Goal: Task Accomplishment & Management: Use online tool/utility

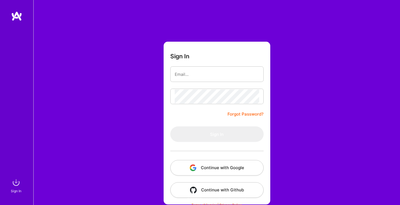
type input "[EMAIL_ADDRESS][DOMAIN_NAME]"
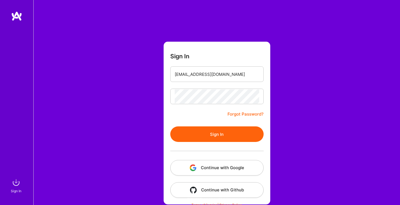
click at [219, 128] on button "Sign In" at bounding box center [216, 134] width 93 height 16
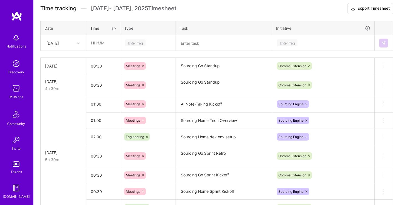
scroll to position [87, 0]
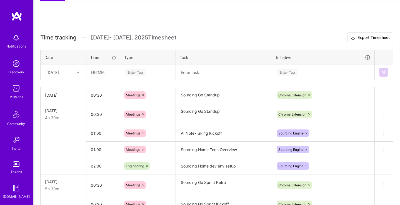
click at [59, 71] on div "[DATE]" at bounding box center [52, 72] width 12 height 6
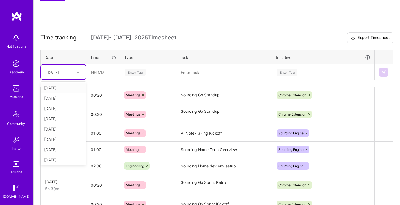
click at [83, 73] on div at bounding box center [78, 72] width 9 height 7
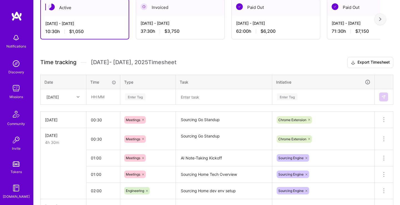
scroll to position [139, 0]
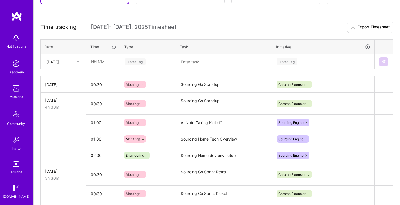
click at [59, 60] on div "[DATE]" at bounding box center [52, 62] width 12 height 6
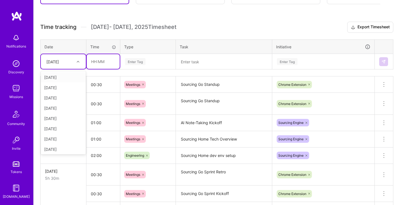
click at [100, 58] on input "text" at bounding box center [103, 61] width 33 height 15
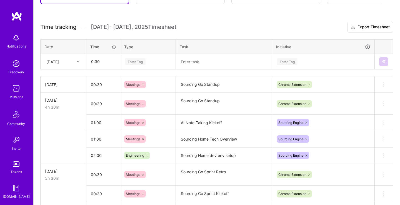
click at [158, 59] on div "Enter Tag" at bounding box center [147, 61] width 47 height 7
type input "00:30"
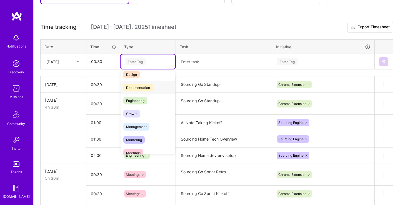
scroll to position [28, 0]
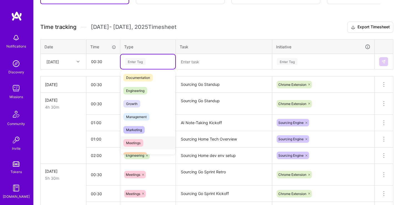
click at [137, 139] on span "Meetings" at bounding box center [133, 142] width 20 height 7
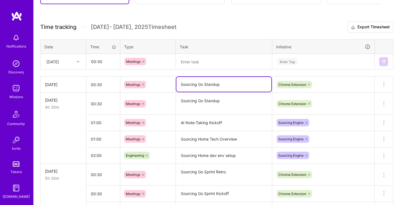
drag, startPoint x: 231, startPoint y: 82, endPoint x: 161, endPoint y: 80, distance: 70.5
click at [176, 80] on textarea "Sourcing Go Standup" at bounding box center [223, 84] width 95 height 15
click at [216, 60] on textarea at bounding box center [223, 61] width 95 height 14
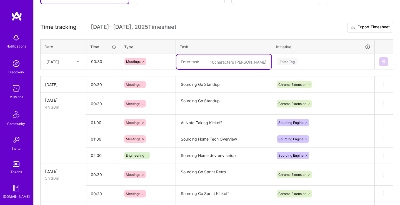
paste textarea "Sourcing Go Standup"
type textarea "Sourcing Go Standup"
click at [293, 58] on div "Enter Tag" at bounding box center [287, 61] width 21 height 9
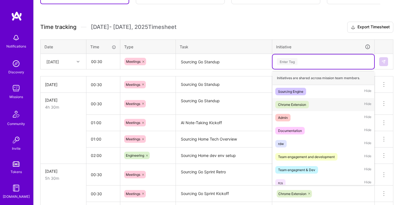
click at [297, 101] on span "Chrome Extension" at bounding box center [292, 104] width 34 height 7
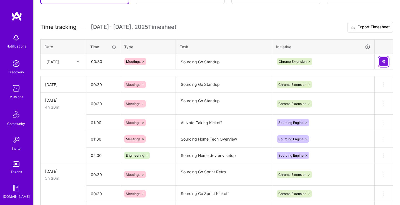
click at [380, 60] on button at bounding box center [383, 61] width 9 height 9
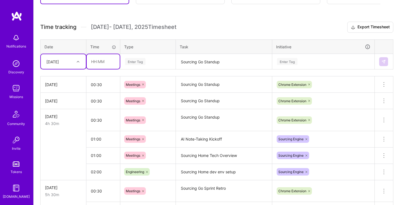
click at [102, 57] on input "text" at bounding box center [103, 61] width 33 height 15
click at [144, 64] on div "Enter Tag" at bounding box center [135, 61] width 21 height 9
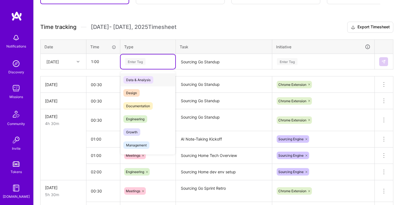
type input "01:00"
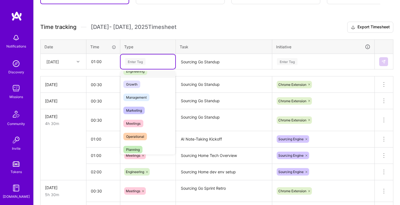
scroll to position [57, 0]
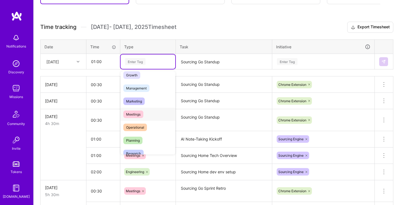
click at [145, 113] on div "Meetings" at bounding box center [147, 114] width 55 height 13
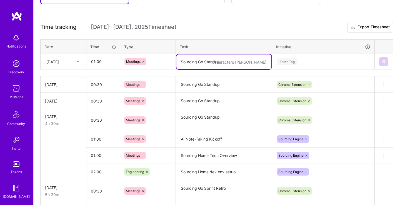
click at [198, 60] on textarea "Sourcing Go Standup" at bounding box center [223, 61] width 95 height 15
click at [198, 63] on textarea "Sourcing Planning" at bounding box center [223, 61] width 95 height 15
type textarea "Sourcing Sprint Planning"
click at [286, 64] on div "Enter Tag" at bounding box center [287, 61] width 21 height 9
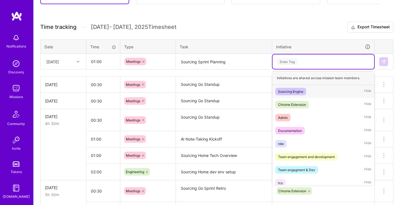
click at [294, 87] on div "Sourcing Engine Hide" at bounding box center [323, 91] width 102 height 13
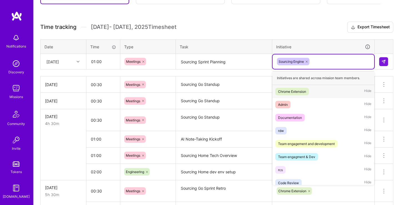
click at [327, 60] on div "Sourcing Engine" at bounding box center [323, 61] width 94 height 9
click at [319, 90] on div "Chrome Extension Hide" at bounding box center [323, 91] width 102 height 13
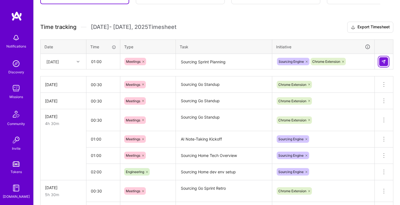
click at [386, 61] on button at bounding box center [383, 61] width 9 height 9
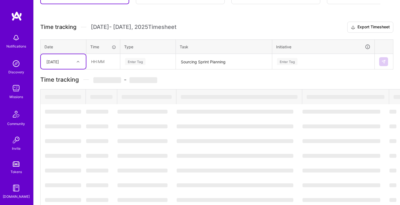
click at [55, 59] on div "[DATE]" at bounding box center [52, 62] width 12 height 6
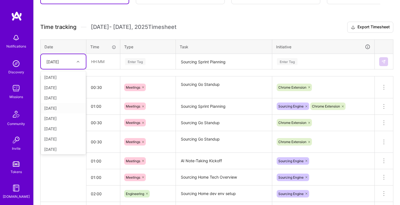
scroll to position [1, 0]
click at [55, 143] on div "[DATE]" at bounding box center [63, 148] width 45 height 10
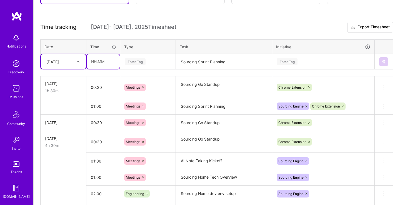
click at [104, 61] on input "text" at bounding box center [103, 61] width 33 height 15
click at [150, 58] on div "Enter Tag" at bounding box center [147, 61] width 47 height 7
type input "00:30"
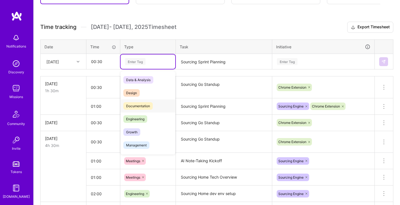
scroll to position [85, 0]
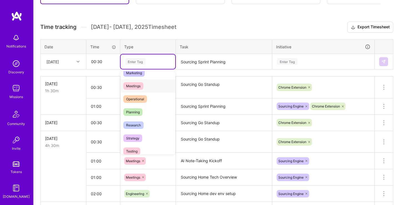
click at [144, 87] on div "Meetings" at bounding box center [147, 85] width 55 height 13
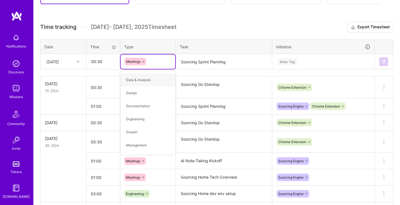
click at [202, 60] on textarea "Sourcing Sprint Planning" at bounding box center [223, 61] width 95 height 15
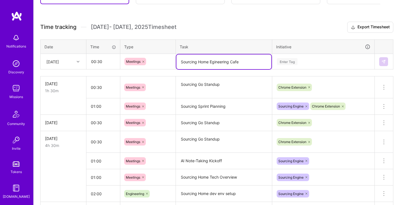
click at [212, 63] on textarea "Sourcing Home Egineering Cafe" at bounding box center [223, 61] width 95 height 15
click at [249, 62] on textarea "Sourcing Home Engineering Cafe" at bounding box center [223, 61] width 95 height 15
type textarea "Sourcing Home Engineering Cafe"
click at [319, 61] on div "Enter Tag" at bounding box center [323, 61] width 94 height 7
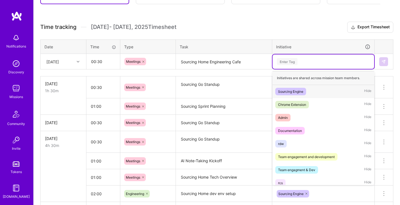
click at [305, 92] on span "Sourcing Engine" at bounding box center [290, 91] width 31 height 7
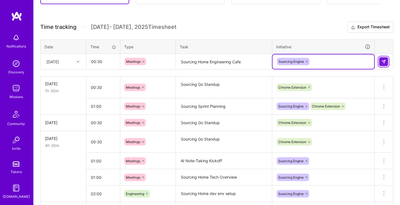
click at [384, 60] on img at bounding box center [383, 61] width 4 height 4
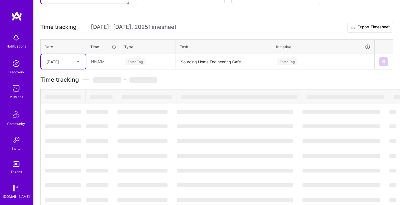
click at [59, 63] on div "[DATE]" at bounding box center [52, 62] width 12 height 6
click at [59, 62] on div "[DATE]" at bounding box center [52, 62] width 12 height 6
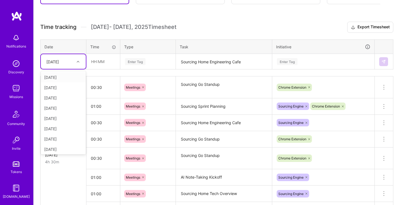
click at [69, 62] on div "[DATE]" at bounding box center [59, 61] width 31 height 9
click at [51, 139] on div "[DATE]" at bounding box center [63, 138] width 45 height 10
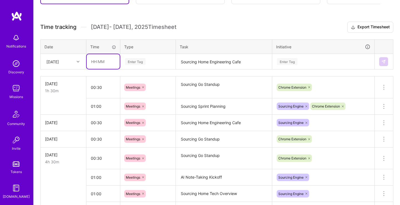
click at [100, 56] on input "text" at bounding box center [103, 61] width 33 height 15
click at [140, 61] on div "Enter Tag" at bounding box center [135, 61] width 21 height 9
type input "00:30"
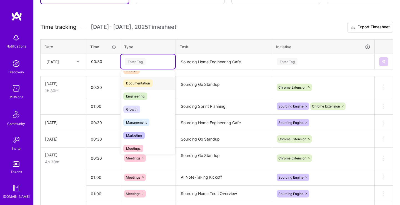
scroll to position [28, 0]
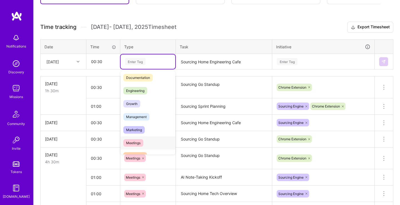
click at [144, 141] on div "Meetings" at bounding box center [147, 142] width 55 height 13
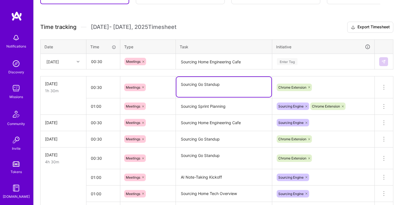
drag, startPoint x: 227, startPoint y: 85, endPoint x: 170, endPoint y: 82, distance: 57.0
click at [176, 82] on textarea "Sourcing Go Standup" at bounding box center [223, 87] width 95 height 20
click at [191, 61] on textarea "Sourcing Home Engineering Cafe" at bounding box center [223, 61] width 95 height 15
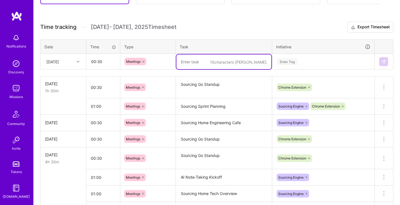
paste textarea "Sourcing Go Standup"
type textarea "Sourcing Go Standup"
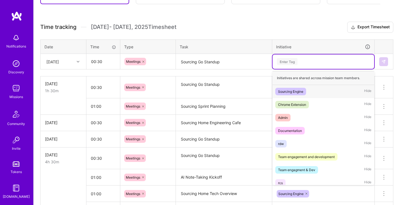
click at [311, 58] on div "Enter Tag" at bounding box center [323, 61] width 94 height 7
click at [305, 100] on div "Chrome Extension Hide" at bounding box center [323, 104] width 102 height 13
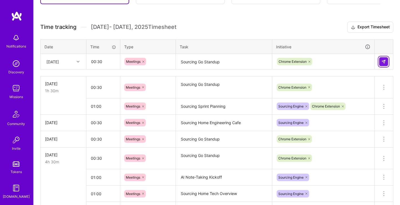
click at [380, 61] on button at bounding box center [383, 61] width 9 height 9
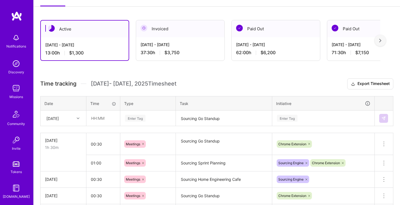
scroll to position [80, 0]
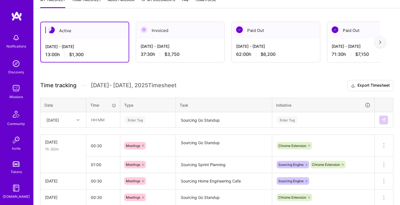
click at [60, 122] on div "[DATE]" at bounding box center [59, 119] width 31 height 9
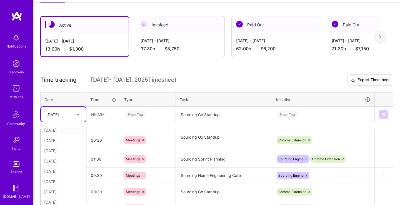
scroll to position [90, 0]
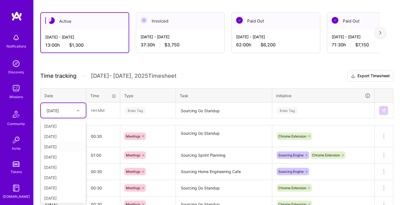
click at [51, 146] on div "[DATE]" at bounding box center [63, 146] width 45 height 10
click at [105, 110] on input "text" at bounding box center [103, 110] width 33 height 15
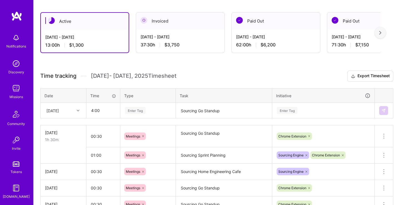
click at [163, 112] on div "Enter Tag" at bounding box center [147, 110] width 47 height 7
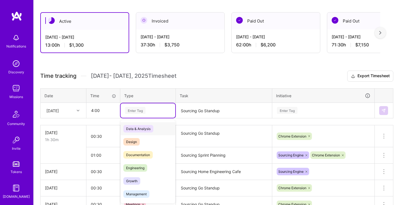
type input "04:00"
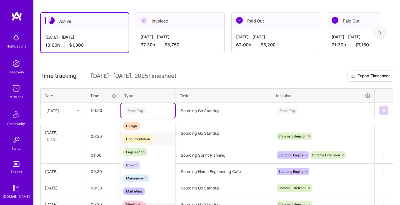
scroll to position [28, 0]
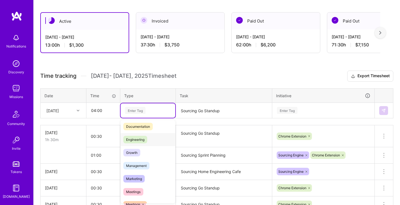
click at [151, 137] on div "Engineering" at bounding box center [147, 139] width 55 height 13
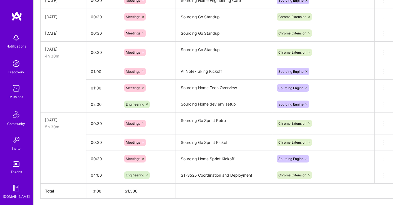
scroll to position [265, 0]
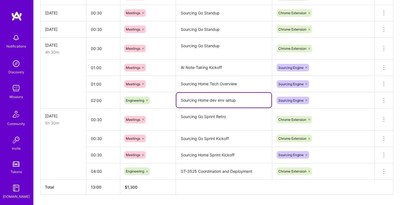
drag, startPoint x: 242, startPoint y: 99, endPoint x: 178, endPoint y: 99, distance: 63.8
click at [178, 99] on textarea "Sourcing Home dev env setup" at bounding box center [223, 100] width 95 height 15
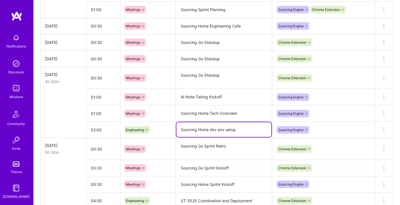
scroll to position [119, 0]
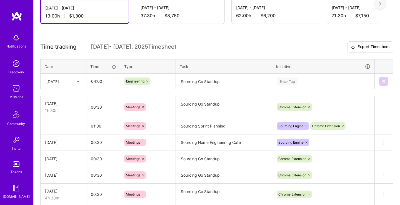
click at [201, 82] on textarea "Sourcing Go Standup" at bounding box center [223, 81] width 95 height 15
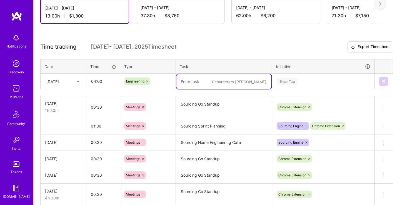
paste textarea "Sourcing Home dev env setup"
type textarea "Sourcing Home dev env setup"
click at [310, 78] on div "Enter Tag" at bounding box center [323, 81] width 94 height 7
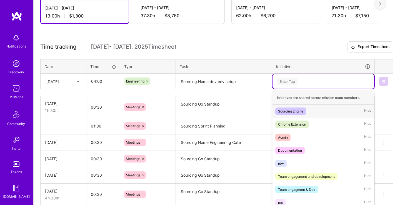
click at [316, 112] on div "Sourcing Engine Hide" at bounding box center [323, 111] width 102 height 13
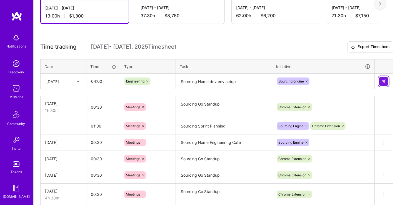
click at [386, 80] on button at bounding box center [383, 81] width 9 height 9
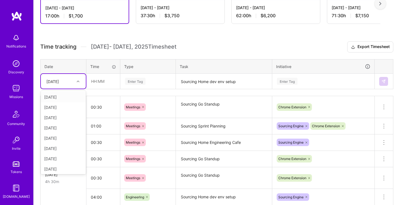
click at [70, 82] on div "[DATE]" at bounding box center [59, 81] width 31 height 9
click at [61, 116] on div "[DATE]" at bounding box center [63, 116] width 45 height 10
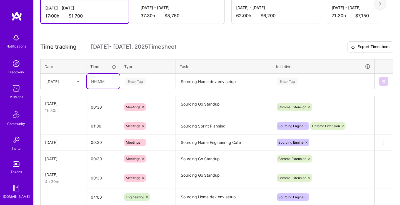
click at [102, 80] on input "text" at bounding box center [103, 81] width 33 height 15
click at [151, 78] on div "Enter Tag" at bounding box center [147, 81] width 47 height 7
type input "02:00"
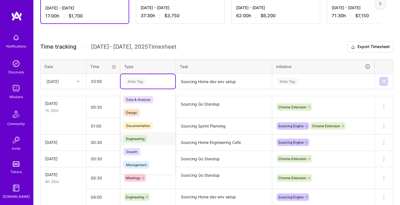
click at [146, 140] on span "Engineering" at bounding box center [135, 138] width 24 height 7
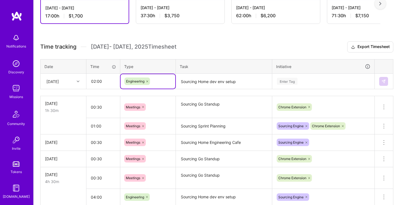
click at [209, 79] on textarea "Sourcing Home dev env setup" at bounding box center [223, 81] width 95 height 15
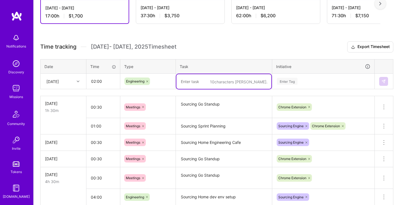
paste textarea "Sourcing Home dev env setup"
type textarea "Sourcing Home dev env setup"
click at [303, 79] on div "Enter Tag" at bounding box center [323, 81] width 94 height 7
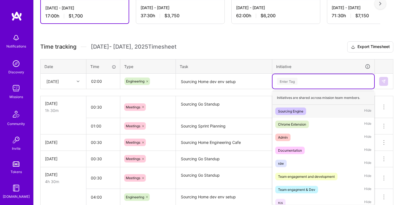
click at [308, 112] on div "Sourcing Engine Hide" at bounding box center [323, 111] width 102 height 13
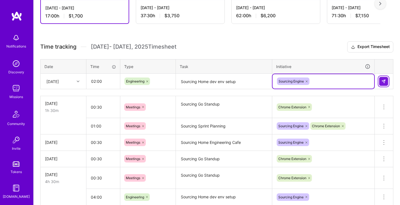
click at [383, 80] on img at bounding box center [383, 81] width 4 height 4
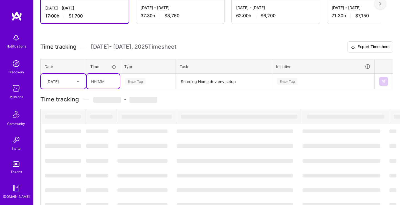
click at [109, 80] on input "text" at bounding box center [103, 81] width 33 height 15
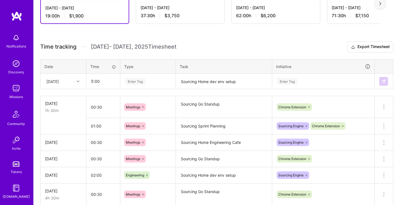
click at [135, 83] on div "Enter Tag" at bounding box center [135, 81] width 21 height 9
type input "05:00"
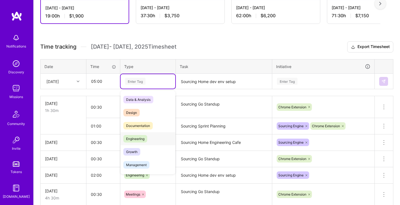
drag, startPoint x: 148, startPoint y: 138, endPoint x: 170, endPoint y: 130, distance: 23.3
click at [148, 138] on div "Engineering" at bounding box center [147, 138] width 55 height 13
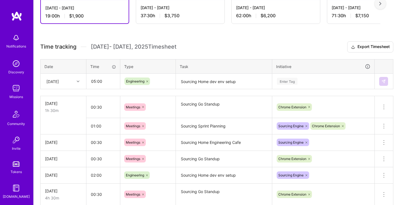
click at [210, 81] on textarea "Sourcing Home dev env setup" at bounding box center [223, 81] width 95 height 15
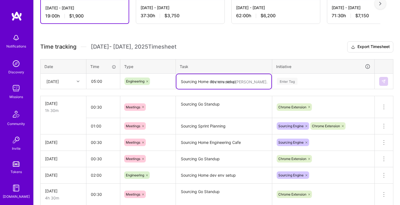
click at [210, 81] on textarea "Sourcing Home dev env setup" at bounding box center [223, 81] width 95 height 15
paste textarea "ST-3386"
type textarea "ST-3386 Redesign"
click at [303, 78] on div "Enter Tag" at bounding box center [323, 81] width 94 height 7
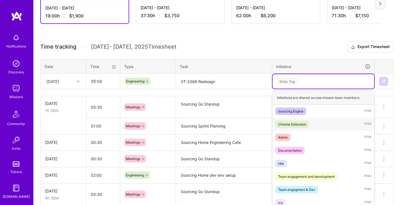
click at [304, 123] on div "Chrome Extension" at bounding box center [292, 124] width 28 height 6
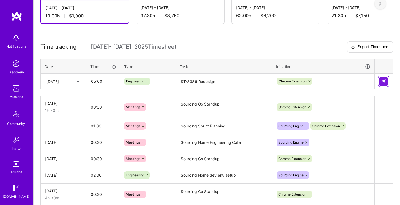
click at [383, 79] on img at bounding box center [383, 81] width 4 height 4
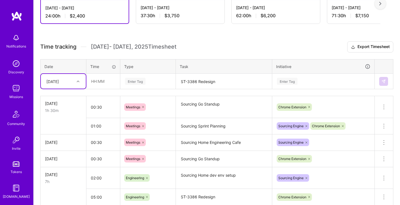
click at [73, 82] on div "[DATE]" at bounding box center [59, 81] width 31 height 9
click at [65, 146] on div "[DATE]" at bounding box center [63, 147] width 45 height 10
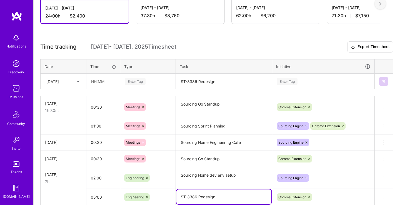
drag, startPoint x: 220, startPoint y: 194, endPoint x: 180, endPoint y: 194, distance: 40.2
click at [180, 194] on textarea "ST-3386 Redesign" at bounding box center [223, 196] width 95 height 15
click at [59, 80] on div "[DATE]" at bounding box center [52, 81] width 12 height 6
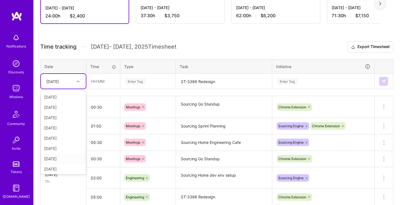
click at [50, 160] on div "[DATE]" at bounding box center [63, 158] width 45 height 10
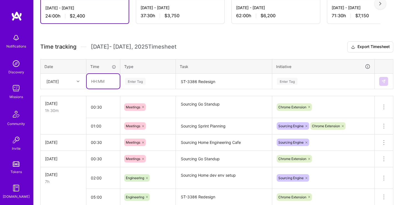
click at [105, 82] on input "text" at bounding box center [103, 81] width 33 height 15
click at [165, 80] on div "Enter Tag" at bounding box center [147, 81] width 47 height 7
type input "04:00"
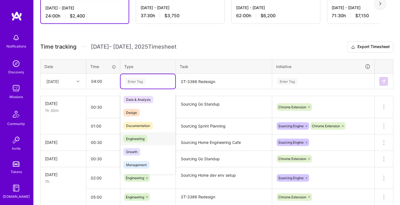
click at [136, 137] on span "Engineering" at bounding box center [135, 138] width 24 height 7
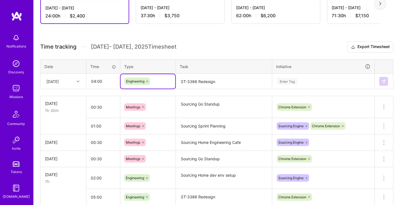
click at [206, 85] on textarea "ST-3386 Redesign" at bounding box center [223, 81] width 95 height 15
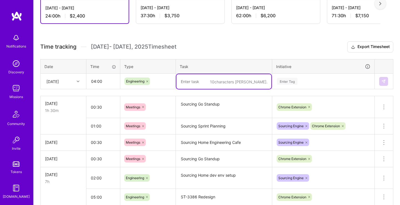
paste textarea "ST-3386 Redesign"
click at [217, 80] on textarea "ST-3386 Implementtion" at bounding box center [223, 81] width 95 height 15
type textarea "ST-3386 Implementation"
click at [312, 78] on div "Enter Tag" at bounding box center [323, 81] width 94 height 7
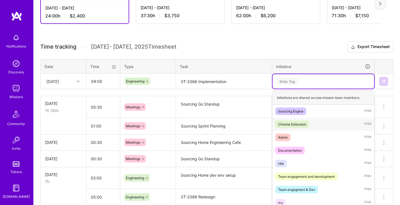
click at [311, 120] on div "Chrome Extension Hide" at bounding box center [323, 124] width 102 height 13
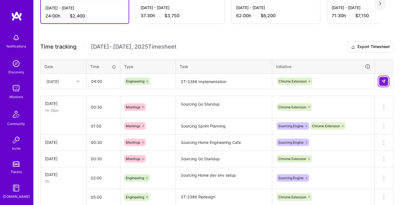
click at [379, 82] on button at bounding box center [383, 81] width 9 height 9
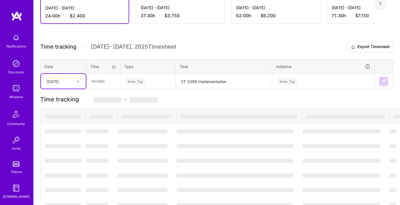
click at [59, 80] on div "[DATE]" at bounding box center [52, 81] width 12 height 6
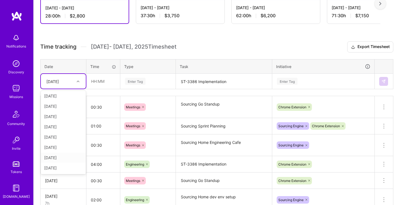
click at [62, 156] on div "[DATE]" at bounding box center [63, 157] width 45 height 10
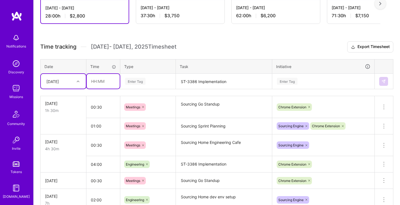
click at [103, 81] on input "text" at bounding box center [103, 81] width 33 height 15
click at [157, 78] on div "Enter Tag" at bounding box center [147, 81] width 47 height 7
type input "04:30"
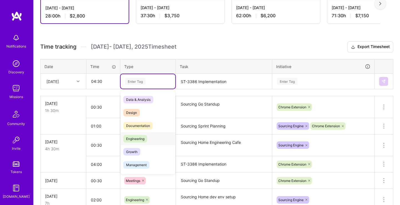
click at [155, 137] on div "Engineering" at bounding box center [147, 138] width 55 height 13
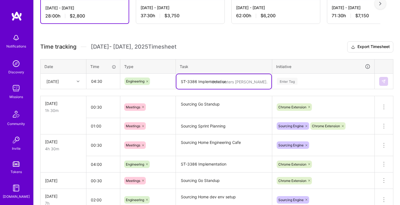
click at [216, 78] on textarea "ST-3386 Implementation" at bounding box center [223, 81] width 95 height 15
paste textarea "ST-3386 Redesign"
click at [206, 84] on textarea "ST-3386 Redesign" at bounding box center [223, 81] width 95 height 15
type textarea "ST-3386 Implementation"
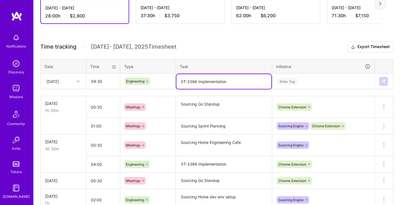
click at [308, 80] on div "Enter Tag" at bounding box center [323, 81] width 94 height 7
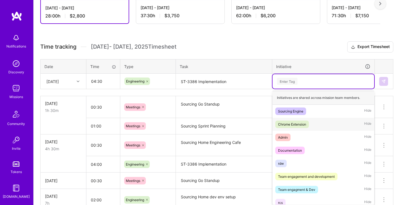
click at [319, 119] on div "Chrome Extension Hide" at bounding box center [323, 124] width 102 height 13
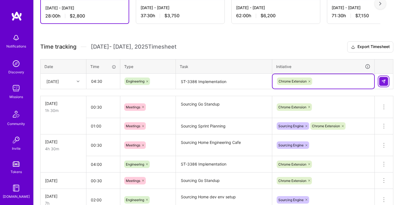
click at [383, 82] on img at bounding box center [383, 81] width 4 height 4
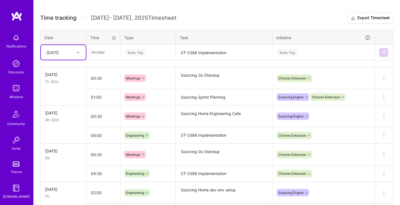
scroll to position [148, 0]
click at [232, 135] on textarea "ST-3386 Implementation" at bounding box center [223, 134] width 95 height 15
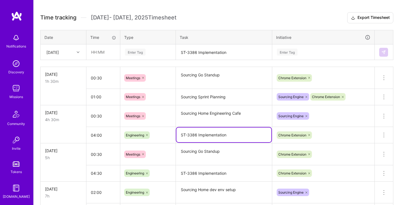
click at [232, 135] on textarea "ST-3386 Implementation" at bounding box center [223, 134] width 95 height 15
type textarea "ST-3386 Implementation & Testing"
click at [225, 21] on h3 "Time tracking [DATE] - [DATE] Timesheet Export Timesheet" at bounding box center [216, 17] width 353 height 11
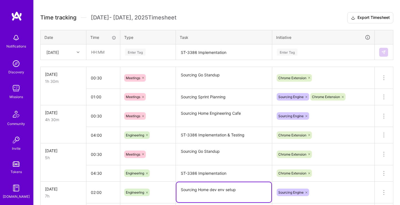
drag, startPoint x: 247, startPoint y: 187, endPoint x: 179, endPoint y: 190, distance: 68.0
click at [179, 190] on textarea "Sourcing Home dev env setup" at bounding box center [223, 192] width 95 height 20
click at [60, 55] on div "[DATE]" at bounding box center [59, 51] width 31 height 9
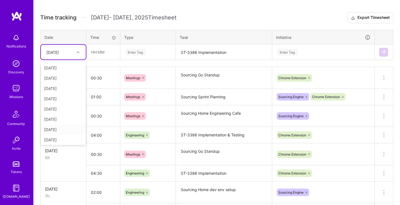
scroll to position [1, 0]
click at [56, 141] on div "[DATE]" at bounding box center [63, 138] width 45 height 10
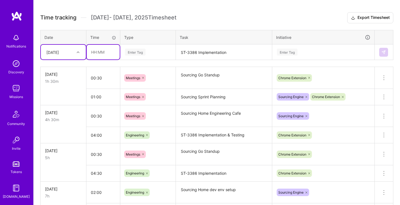
click at [100, 50] on input "text" at bounding box center [103, 52] width 33 height 15
click at [137, 47] on div "Enter Tag" at bounding box center [147, 52] width 55 height 14
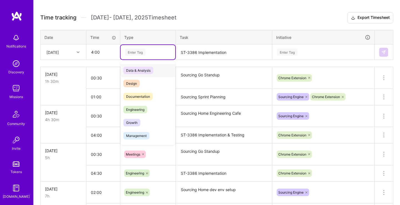
type input "04:00"
click at [137, 106] on span "Engineering" at bounding box center [135, 109] width 24 height 7
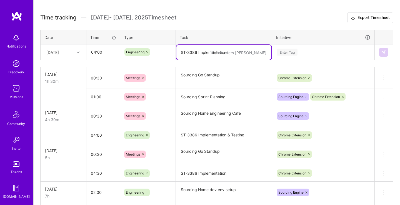
click at [211, 53] on textarea "ST-3386 Implementation" at bounding box center [223, 52] width 95 height 15
paste textarea "Sourcing Home dev env setup"
type textarea "Sourcing Home dev env setup"
click at [305, 50] on div "Enter Tag" at bounding box center [323, 52] width 94 height 7
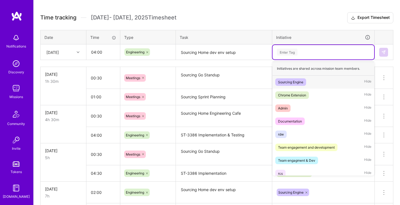
click at [309, 80] on div "Sourcing Engine Hide" at bounding box center [323, 81] width 102 height 13
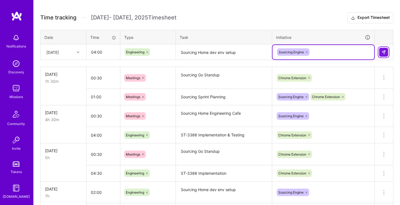
click at [383, 52] on img at bounding box center [383, 52] width 4 height 4
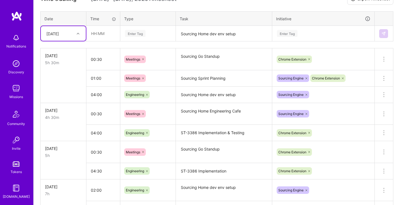
scroll to position [0, 0]
